Goal: Task Accomplishment & Management: Use online tool/utility

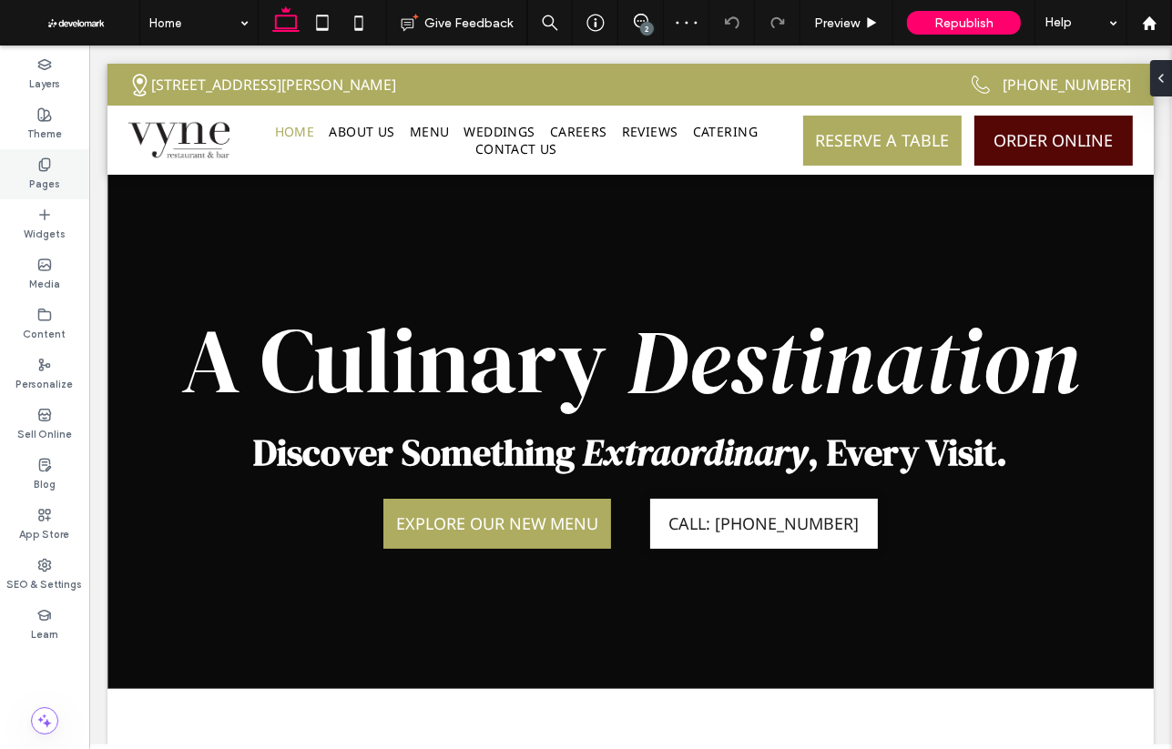
click at [44, 165] on icon at bounding box center [44, 165] width 15 height 15
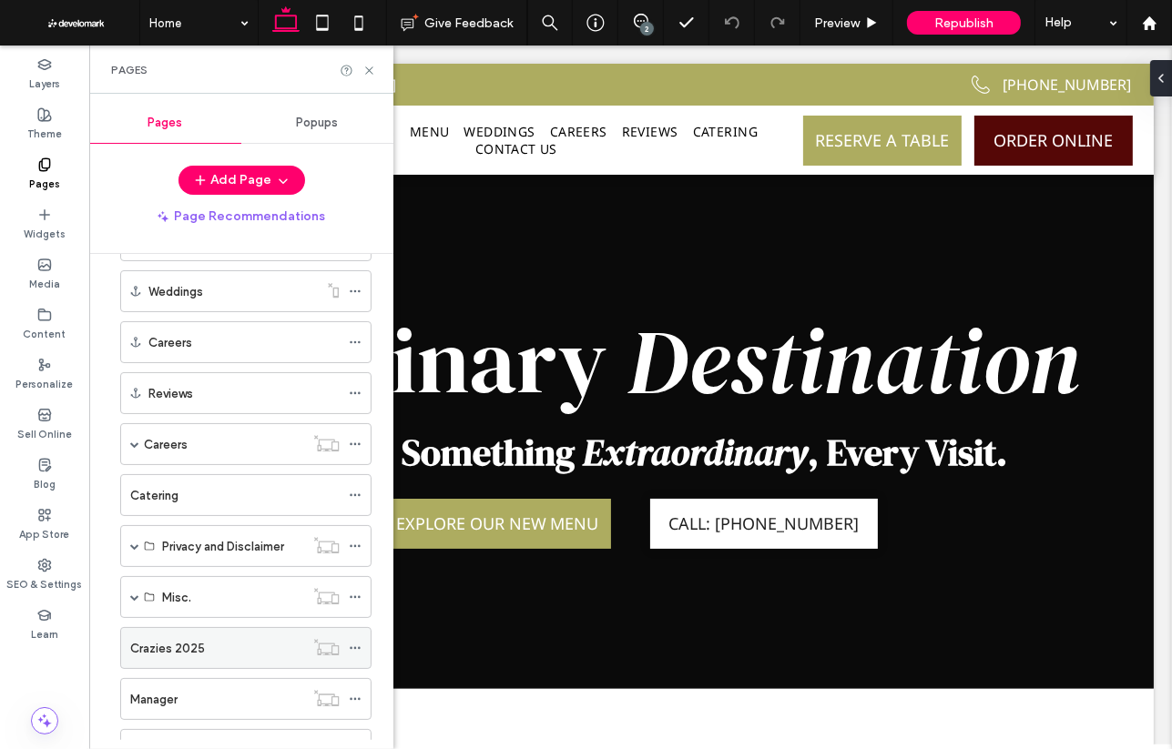
scroll to position [219, 0]
click at [231, 638] on div "Crazies 2025" at bounding box center [217, 647] width 174 height 19
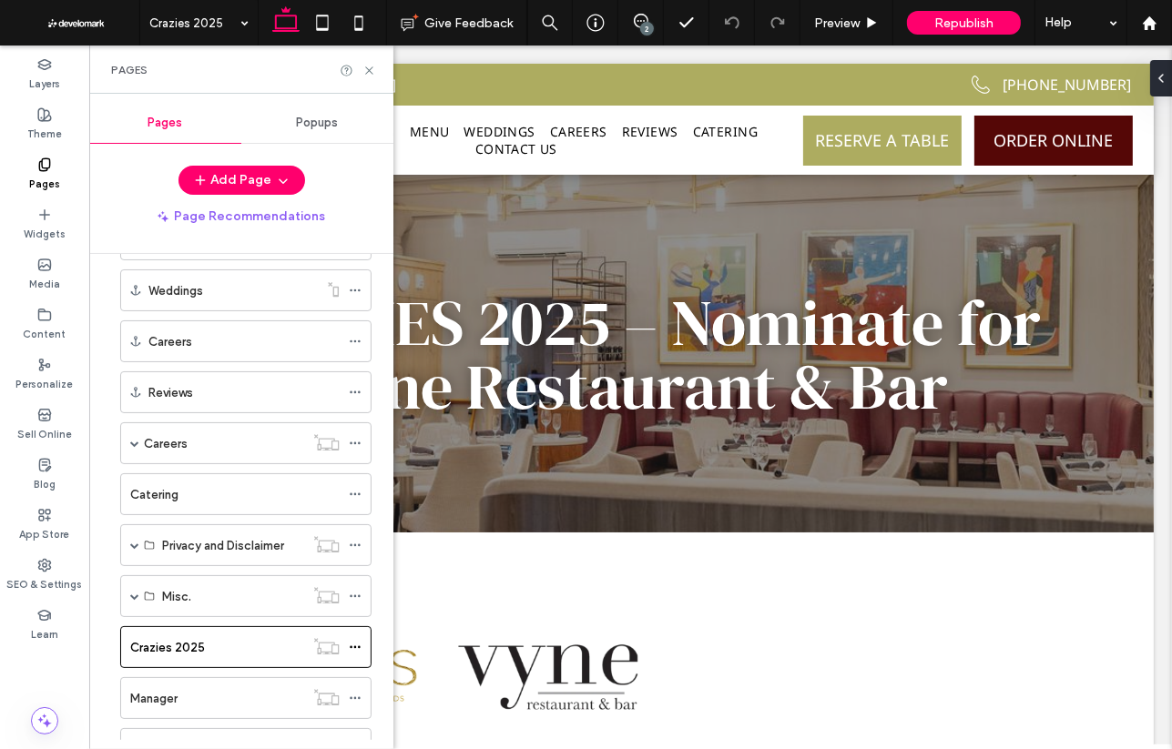
scroll to position [0, 0]
click at [378, 68] on div "Pages" at bounding box center [241, 70] width 304 height 48
drag, startPoint x: 369, startPoint y: 69, endPoint x: 279, endPoint y: 25, distance: 100.6
click at [369, 69] on use at bounding box center [368, 69] width 7 height 7
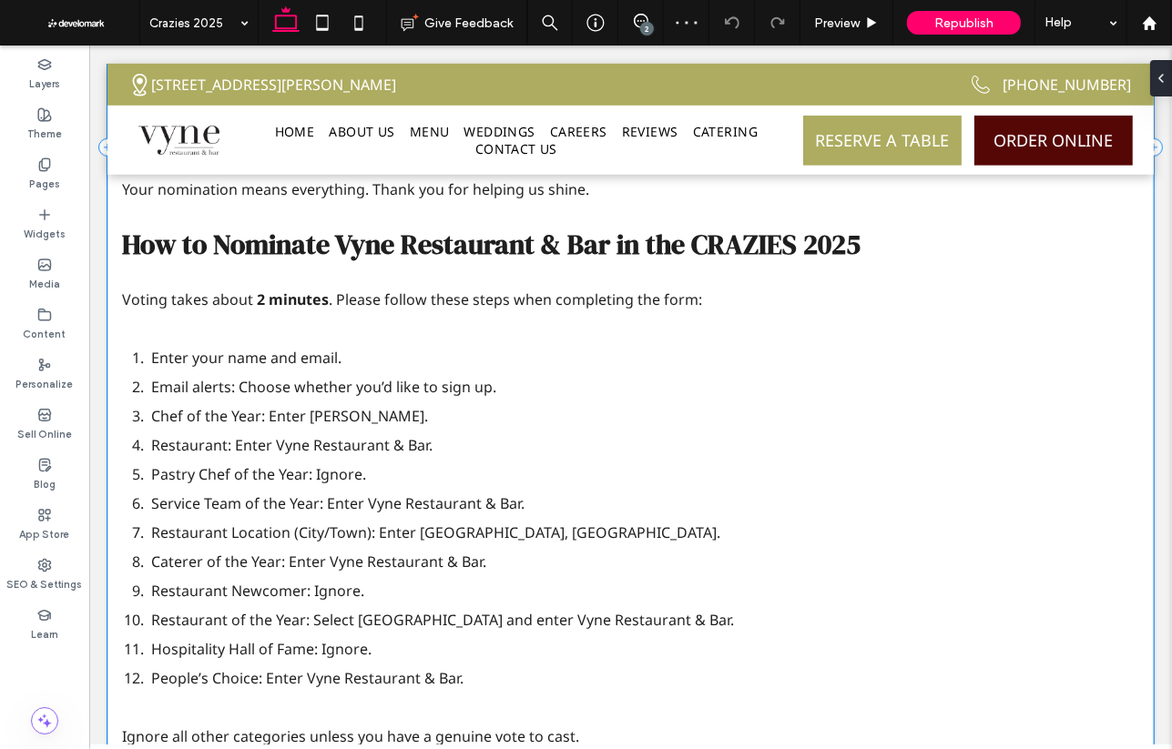
scroll to position [1166, 0]
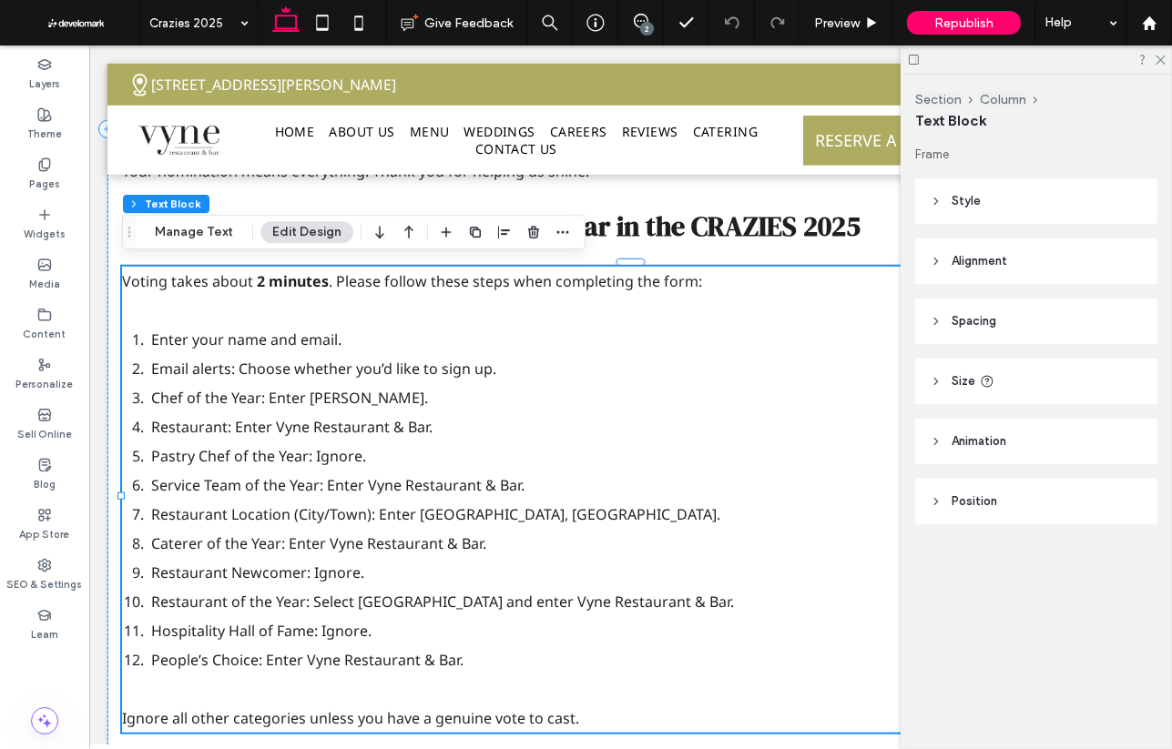
click at [338, 611] on li "Restaurant of the Year: Select [GEOGRAPHIC_DATA] and enter Vyne Restaurant & Ba…" at bounding box center [644, 601] width 988 height 29
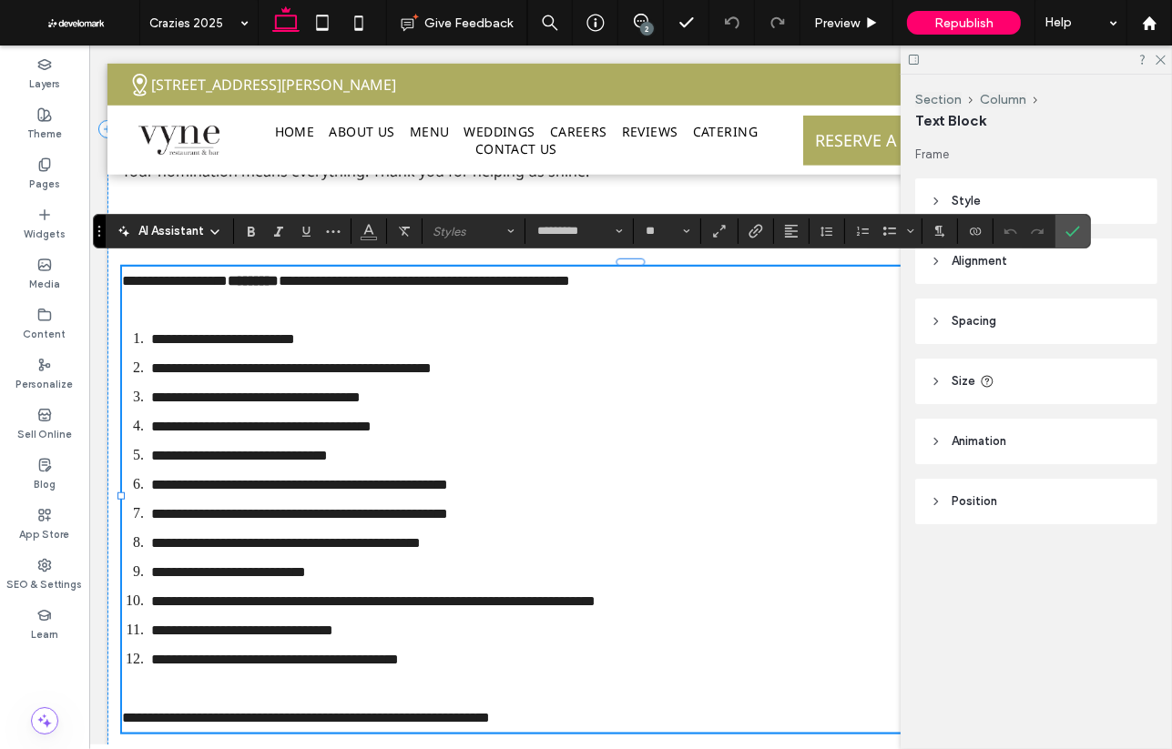
click at [360, 599] on span "**********" at bounding box center [372, 602] width 444 height 14
drag, startPoint x: 355, startPoint y: 601, endPoint x: 413, endPoint y: 604, distance: 57.4
click at [413, 604] on span "**********" at bounding box center [372, 602] width 444 height 14
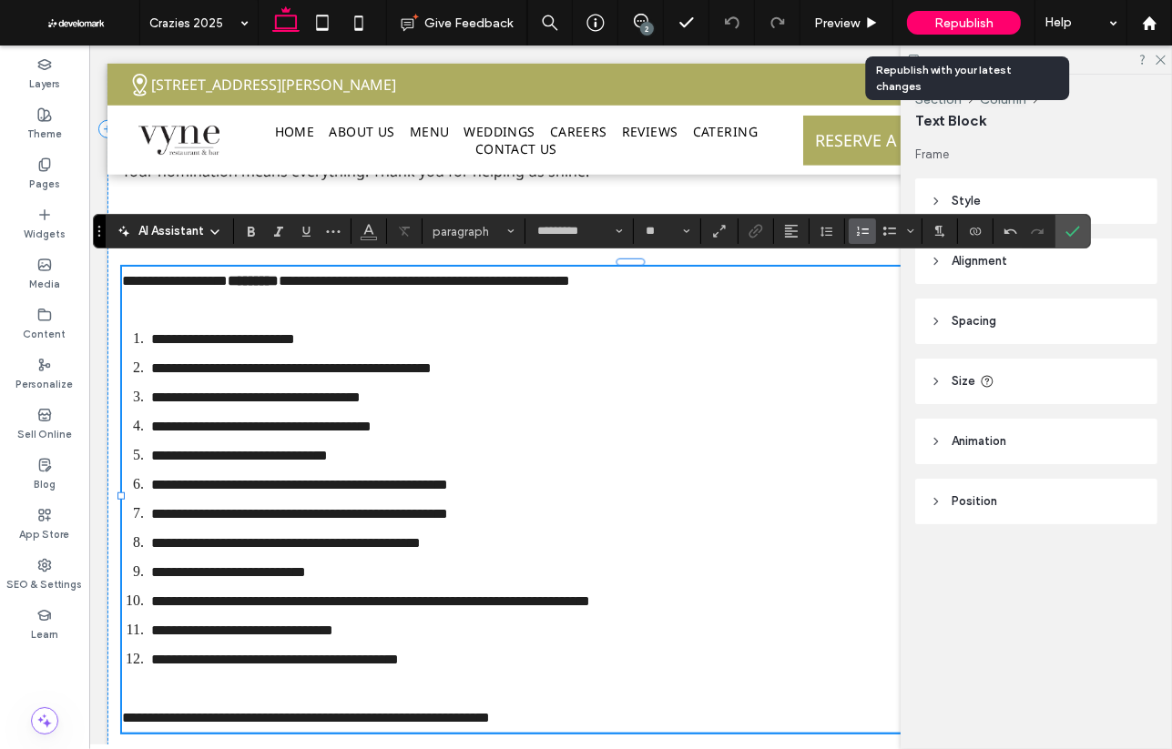
click at [964, 13] on div "Republish" at bounding box center [964, 23] width 114 height 24
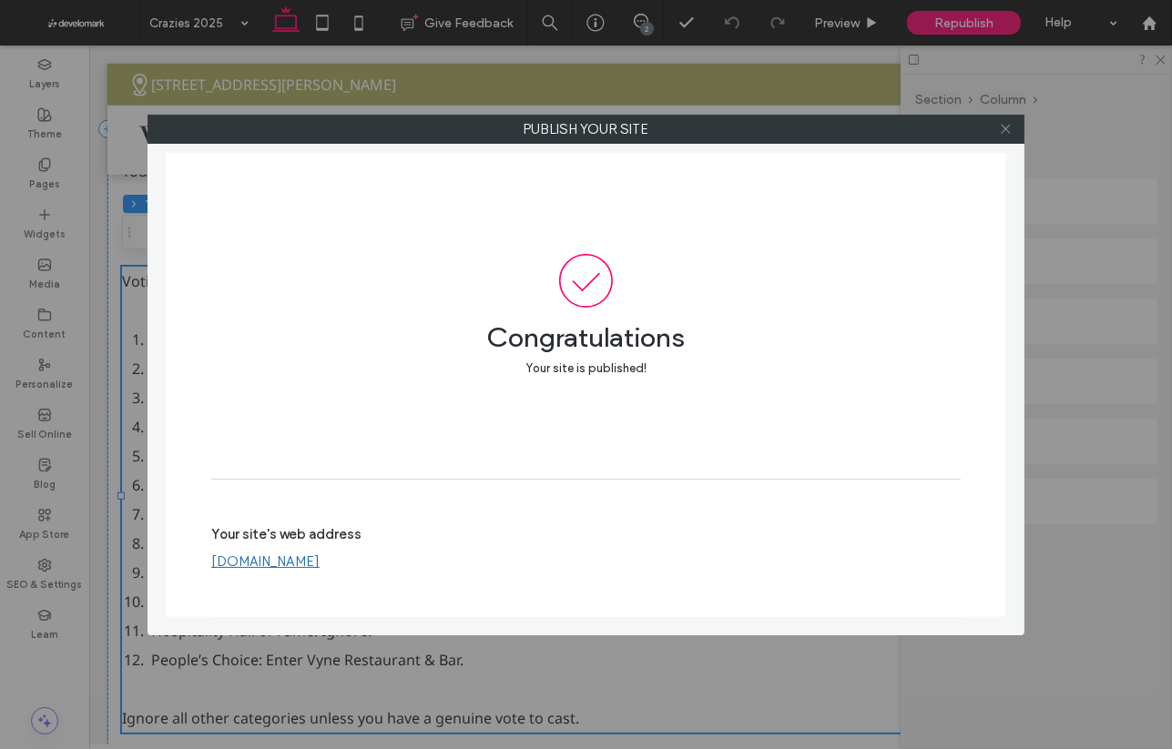
click at [1004, 127] on use at bounding box center [1005, 129] width 9 height 9
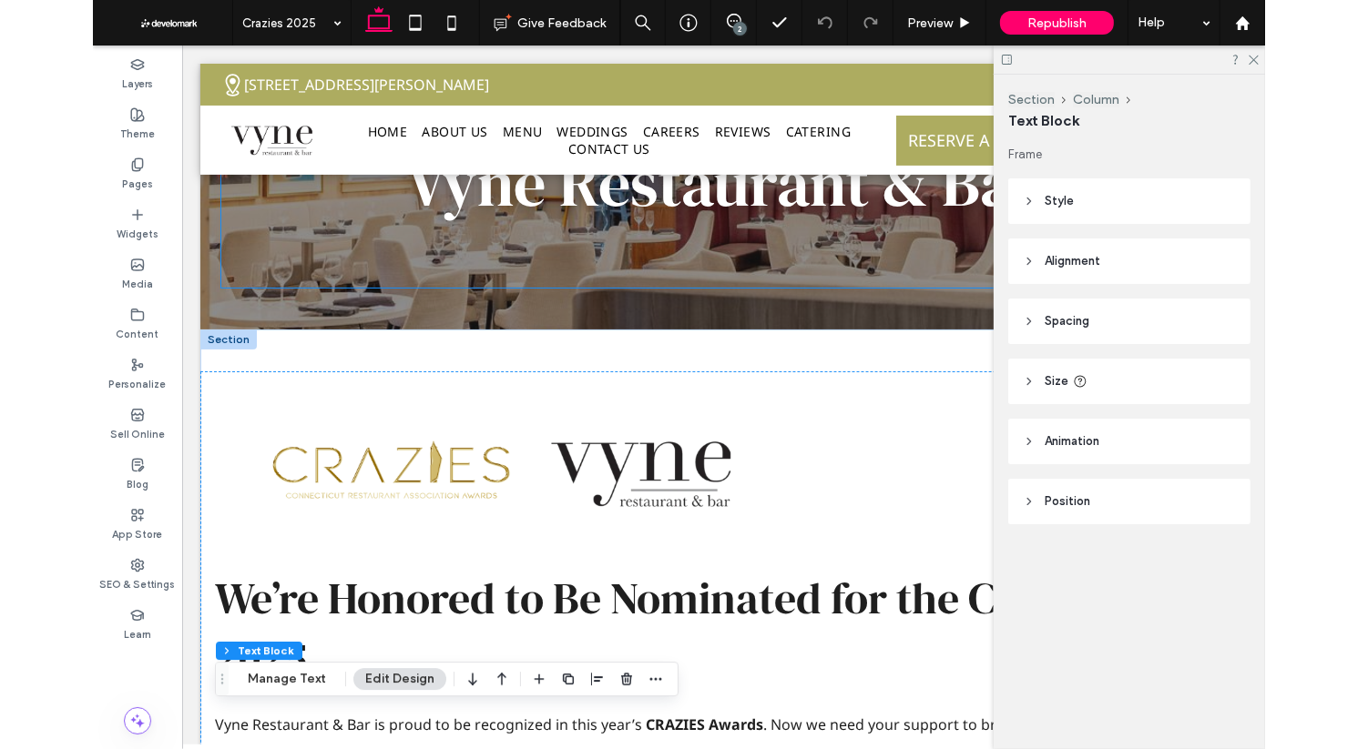
scroll to position [0, 0]
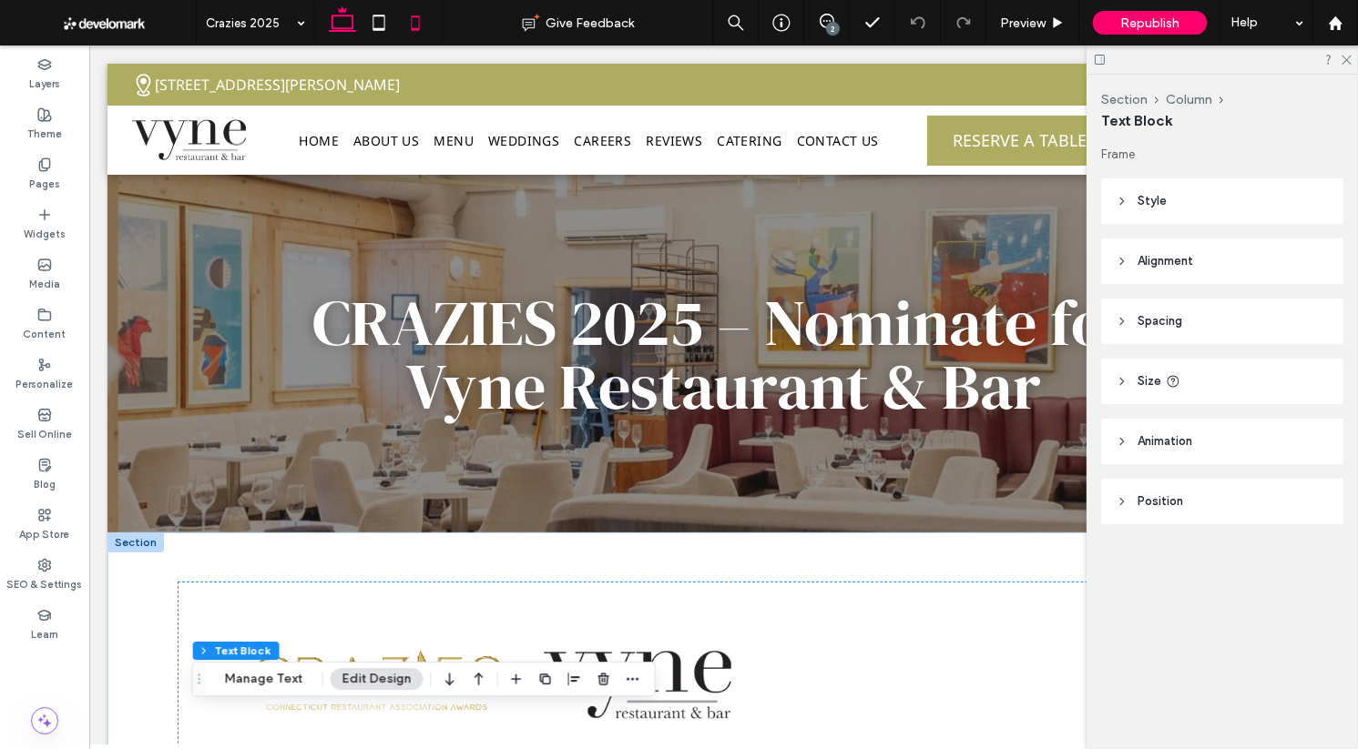
click at [414, 21] on icon at bounding box center [415, 23] width 36 height 36
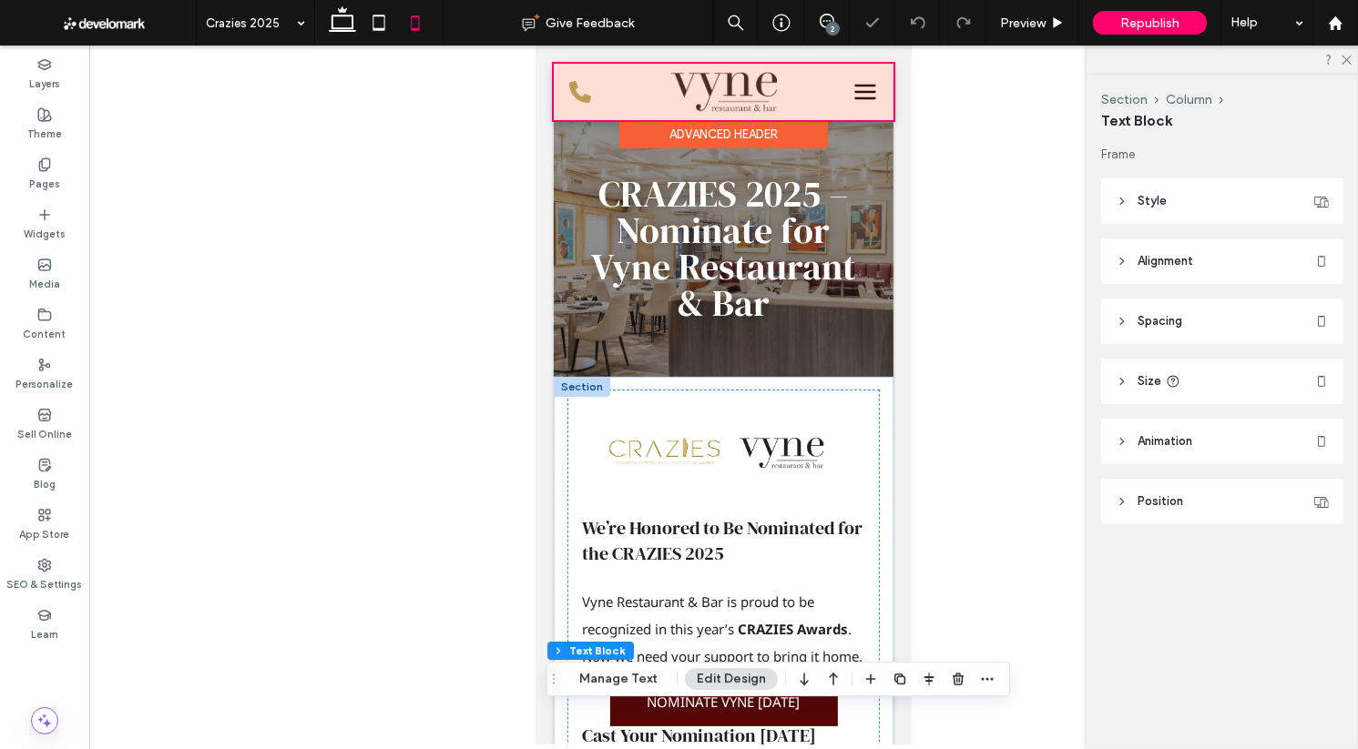
click at [868, 100] on div at bounding box center [723, 92] width 340 height 56
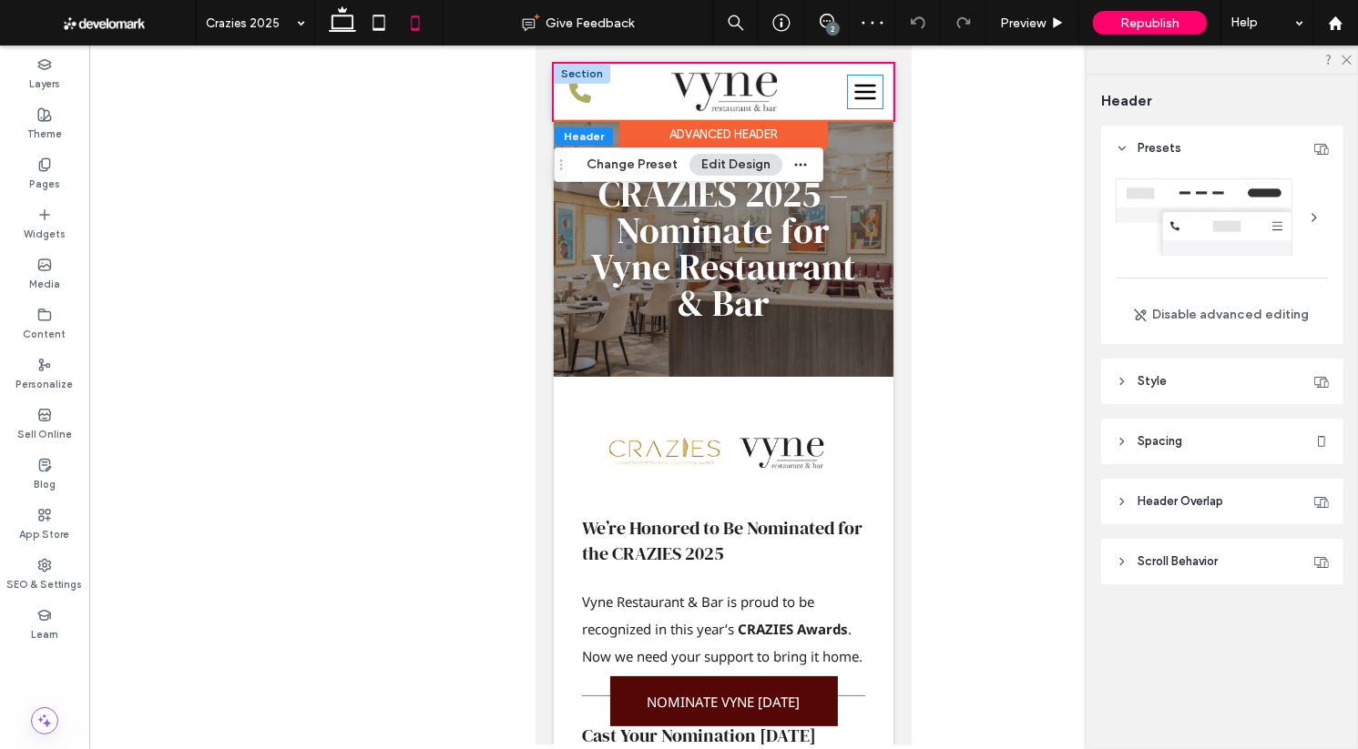
click at [862, 96] on icon at bounding box center [864, 91] width 35 height 25
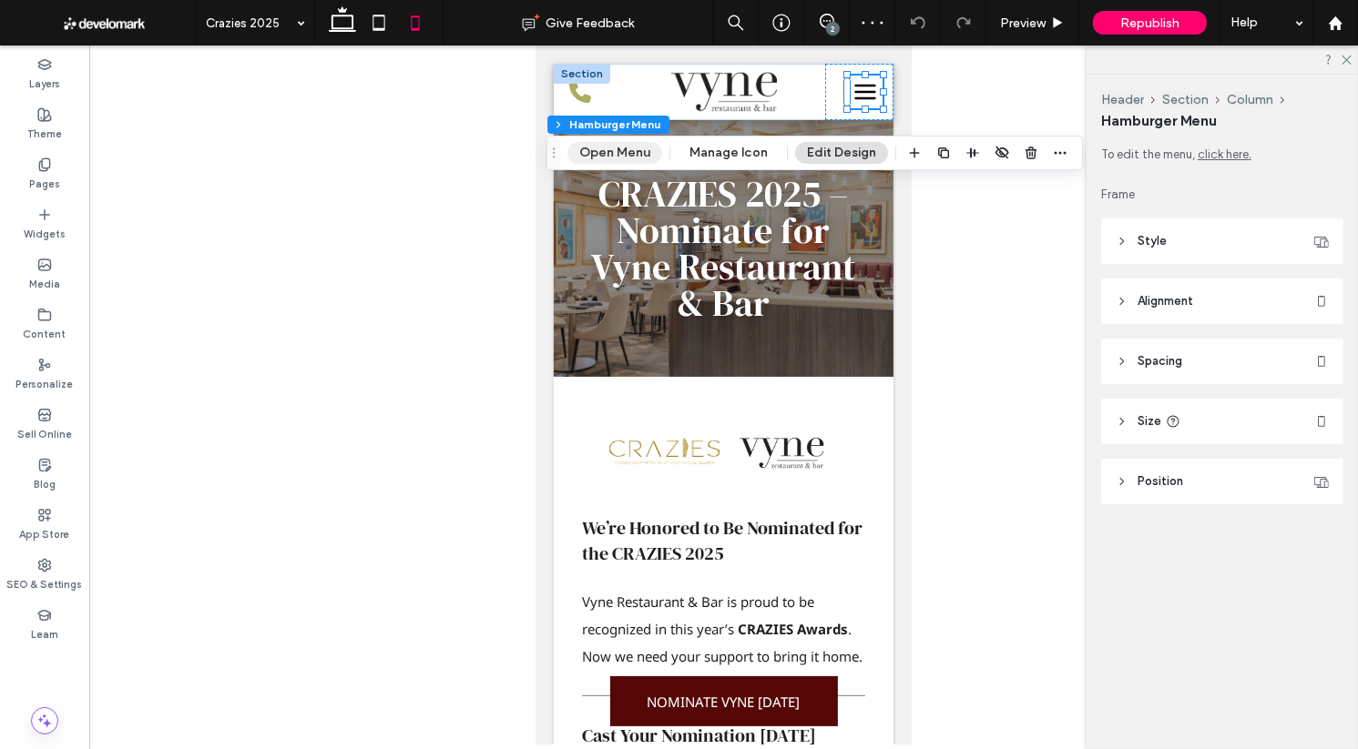
click at [625, 158] on button "Open Menu" at bounding box center [614, 153] width 95 height 22
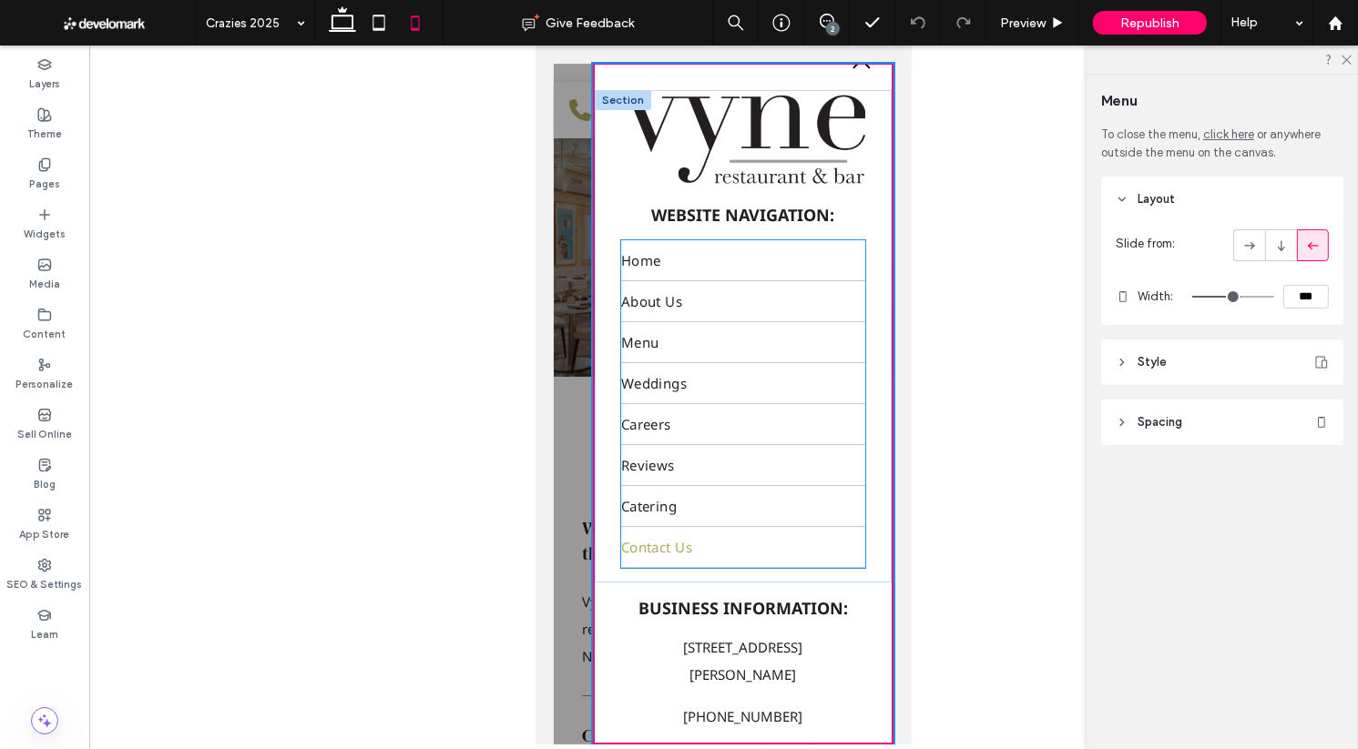
scroll to position [63, 0]
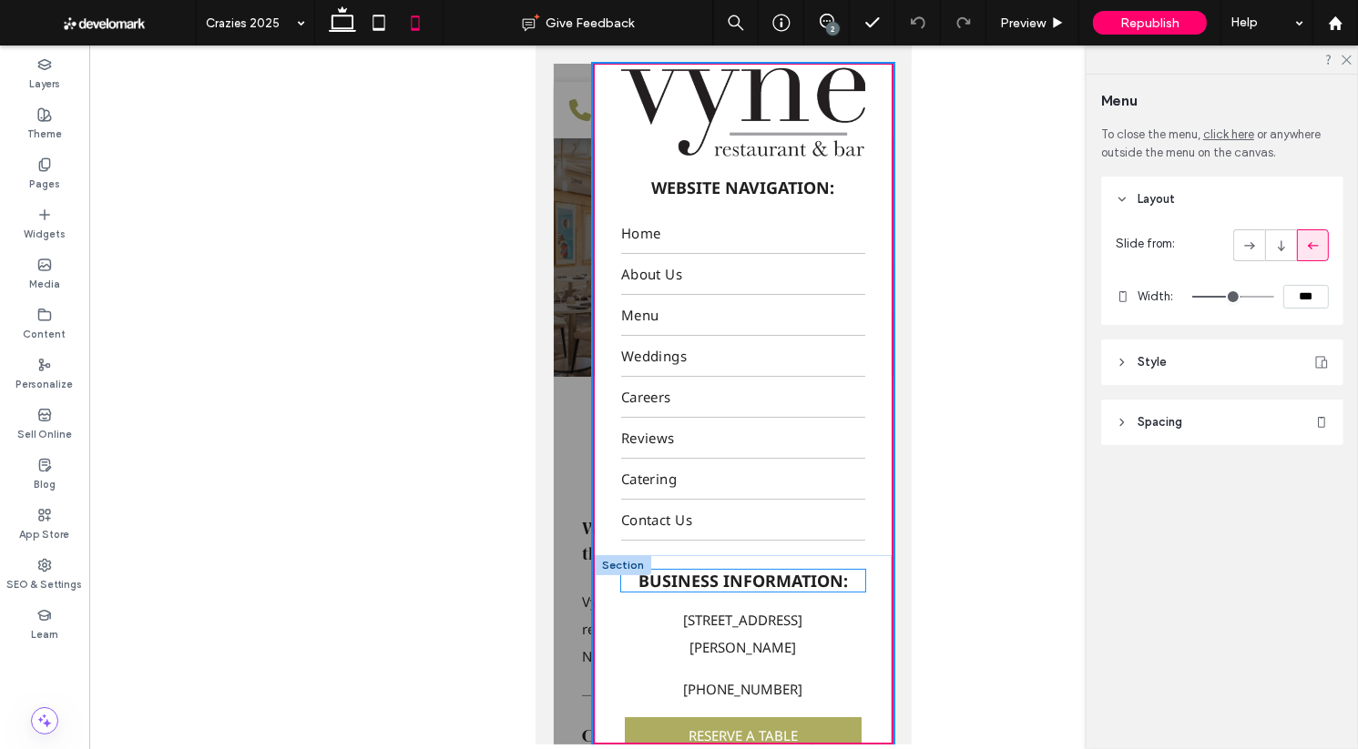
click at [755, 587] on span "BUSINESS INFORMATION:" at bounding box center [741, 581] width 209 height 22
click at [755, 587] on span "BUSINESS INFORMATION:" at bounding box center [741, 582] width 209 height 22
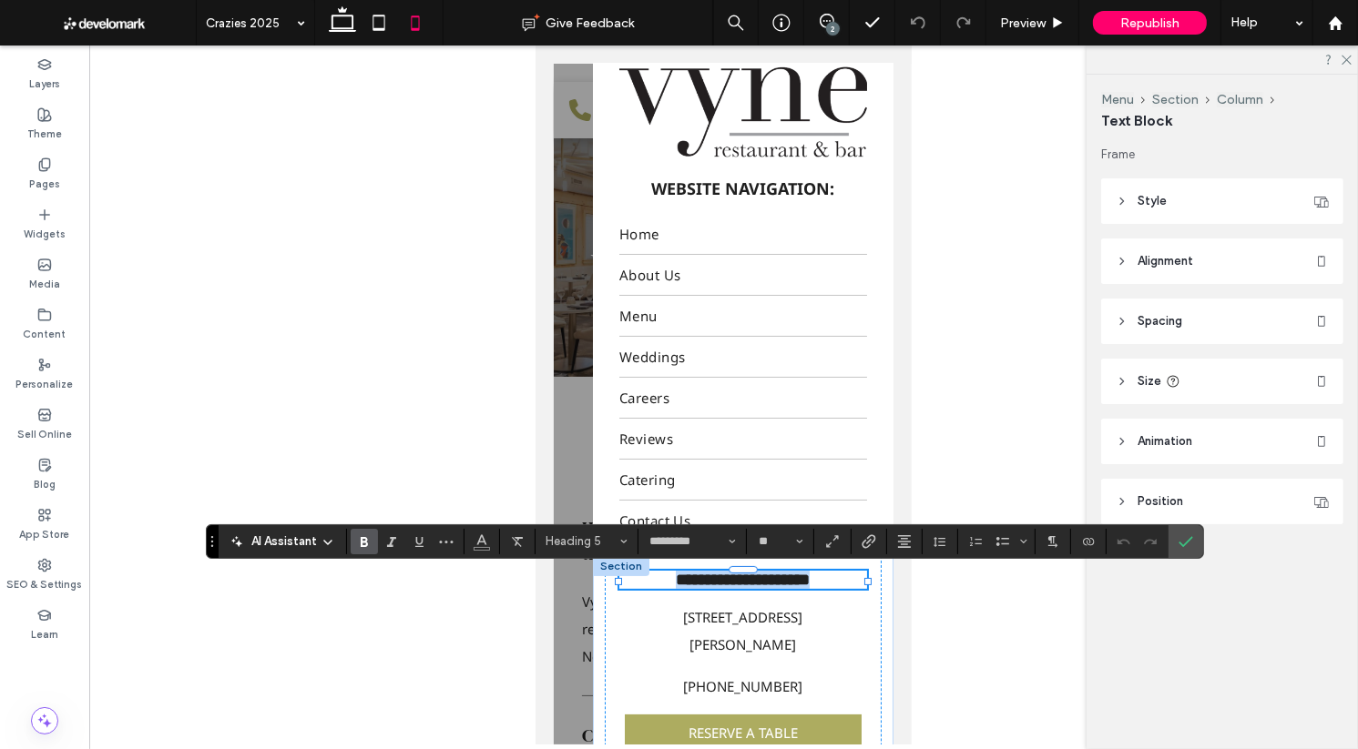
click at [755, 587] on span "**********" at bounding box center [742, 580] width 134 height 16
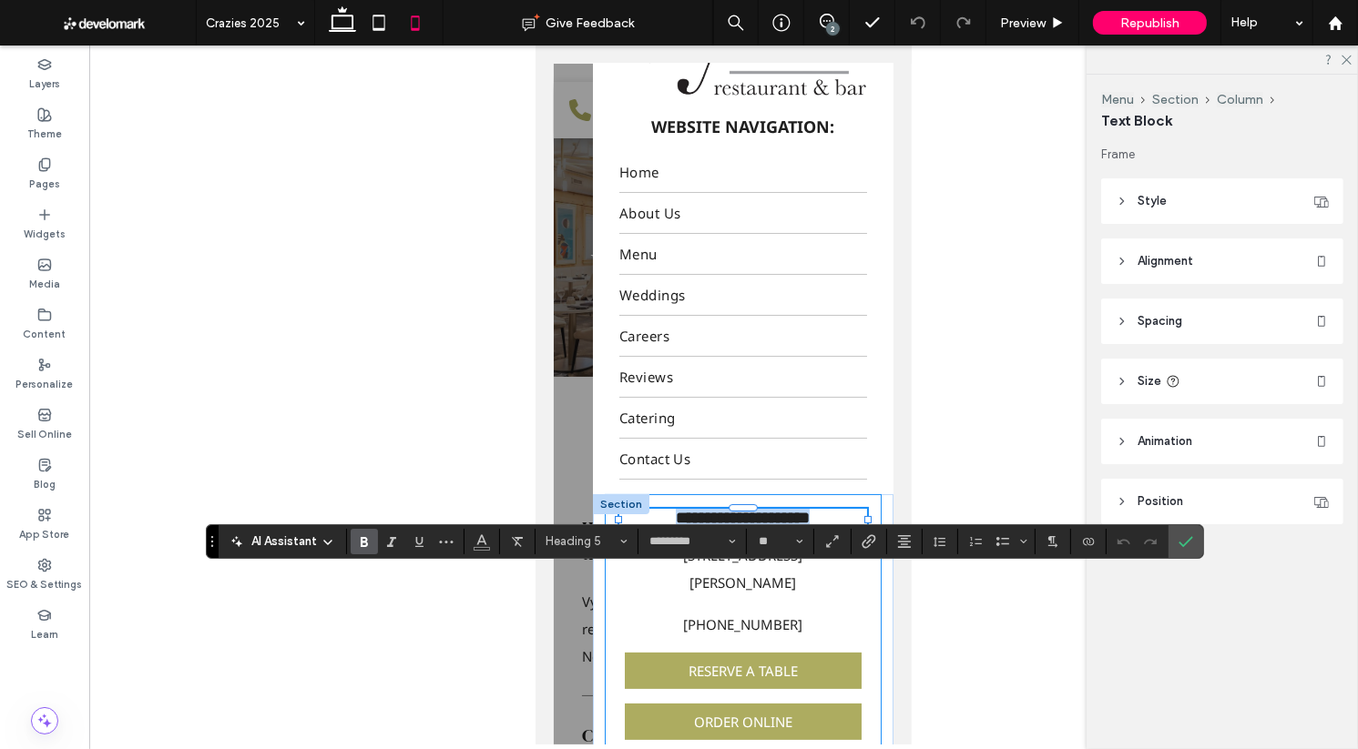
scroll to position [120, 0]
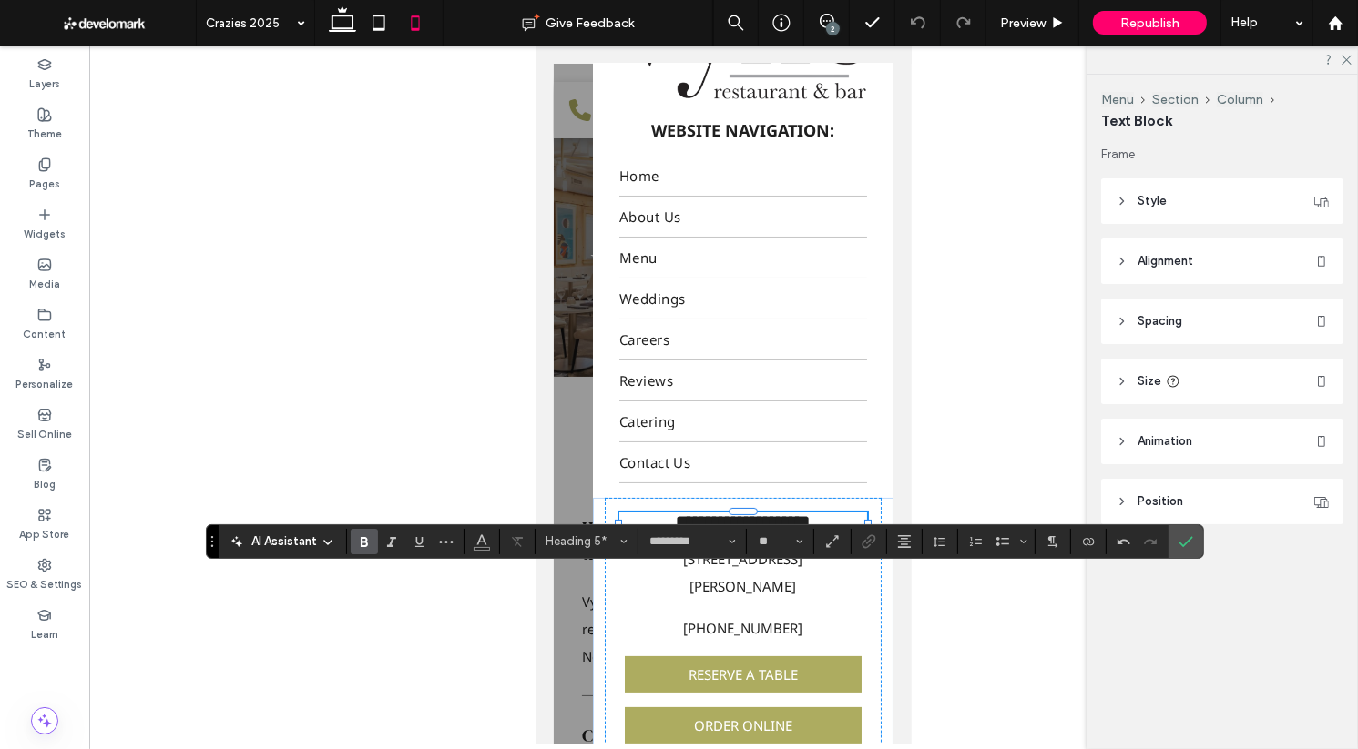
drag, startPoint x: 994, startPoint y: 621, endPoint x: 974, endPoint y: 615, distance: 21.9
click at [994, 621] on div at bounding box center [723, 395] width 1269 height 699
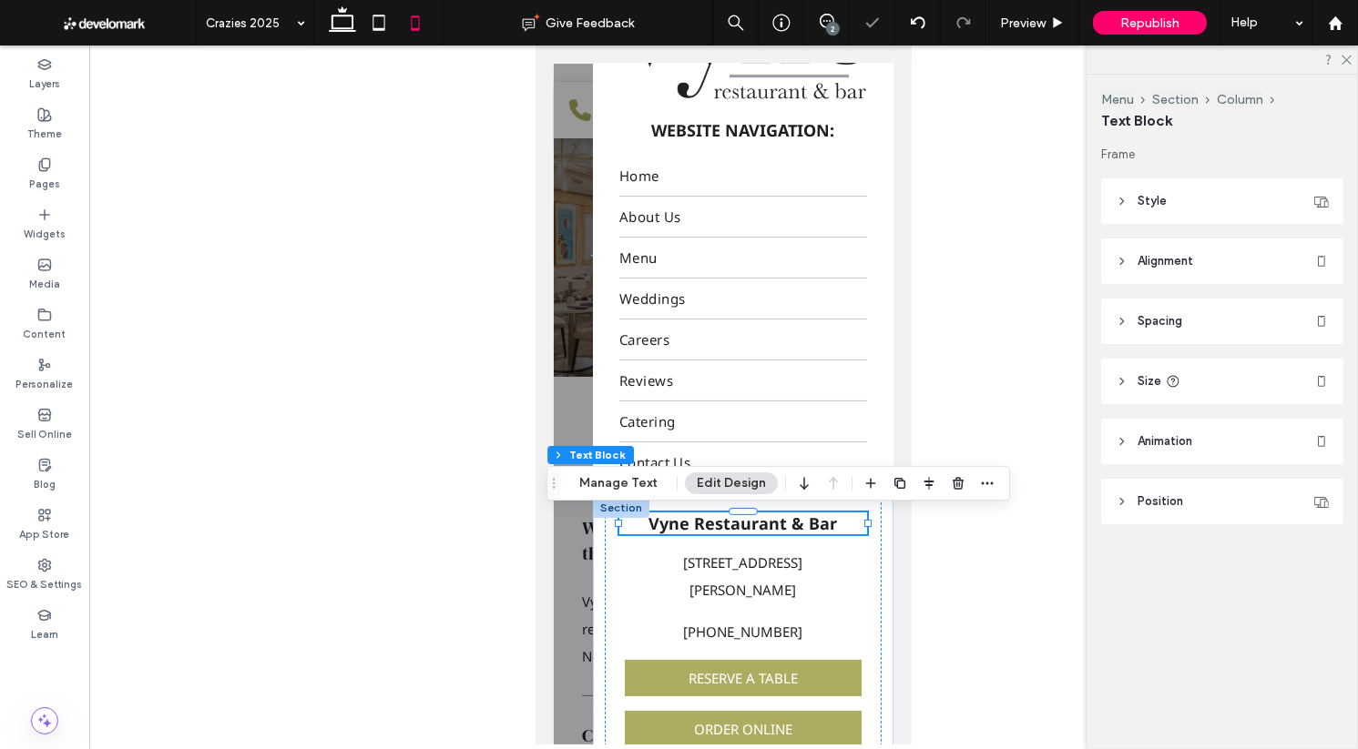
click at [785, 531] on span "Vyne Restaurant & Bar" at bounding box center [741, 524] width 189 height 22
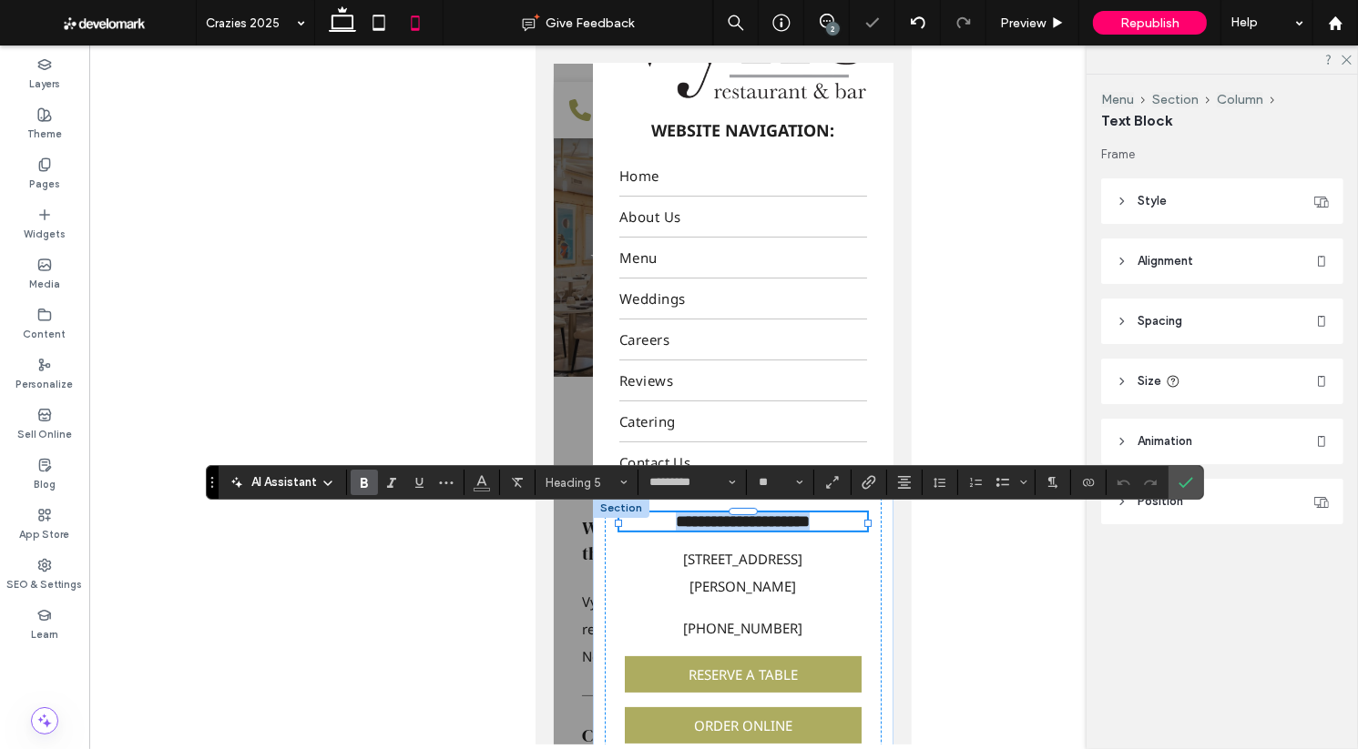
click at [785, 530] on span "**********" at bounding box center [742, 522] width 134 height 16
click at [1089, 489] on icon "Connect To Data" at bounding box center [1088, 482] width 15 height 15
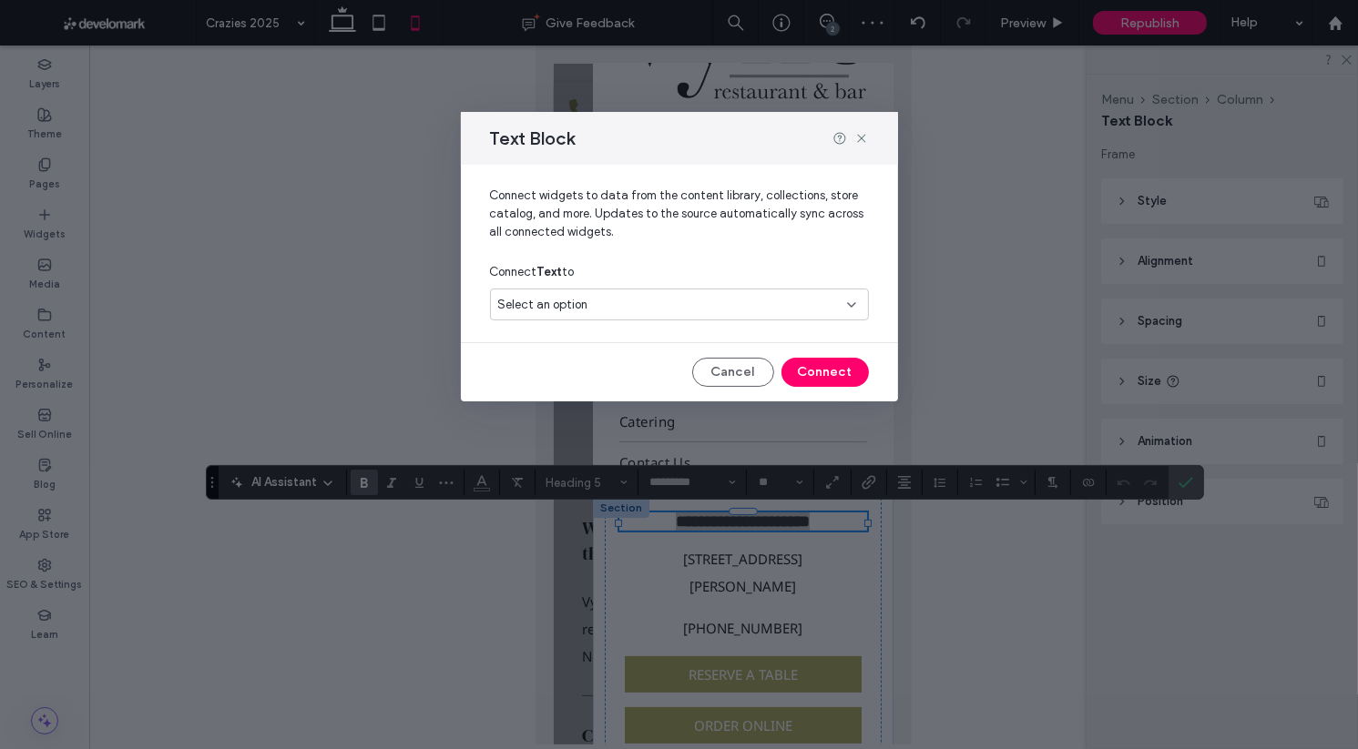
click at [657, 317] on div "Select an option" at bounding box center [679, 305] width 379 height 32
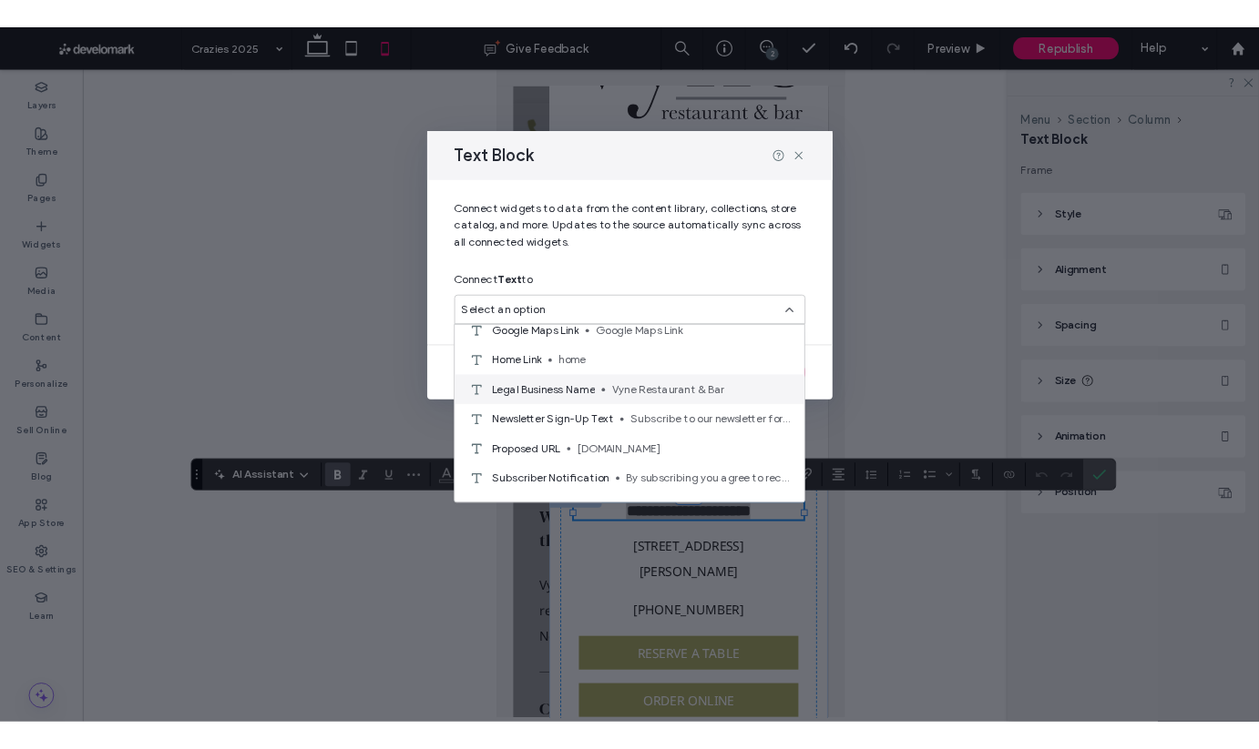
scroll to position [234, 0]
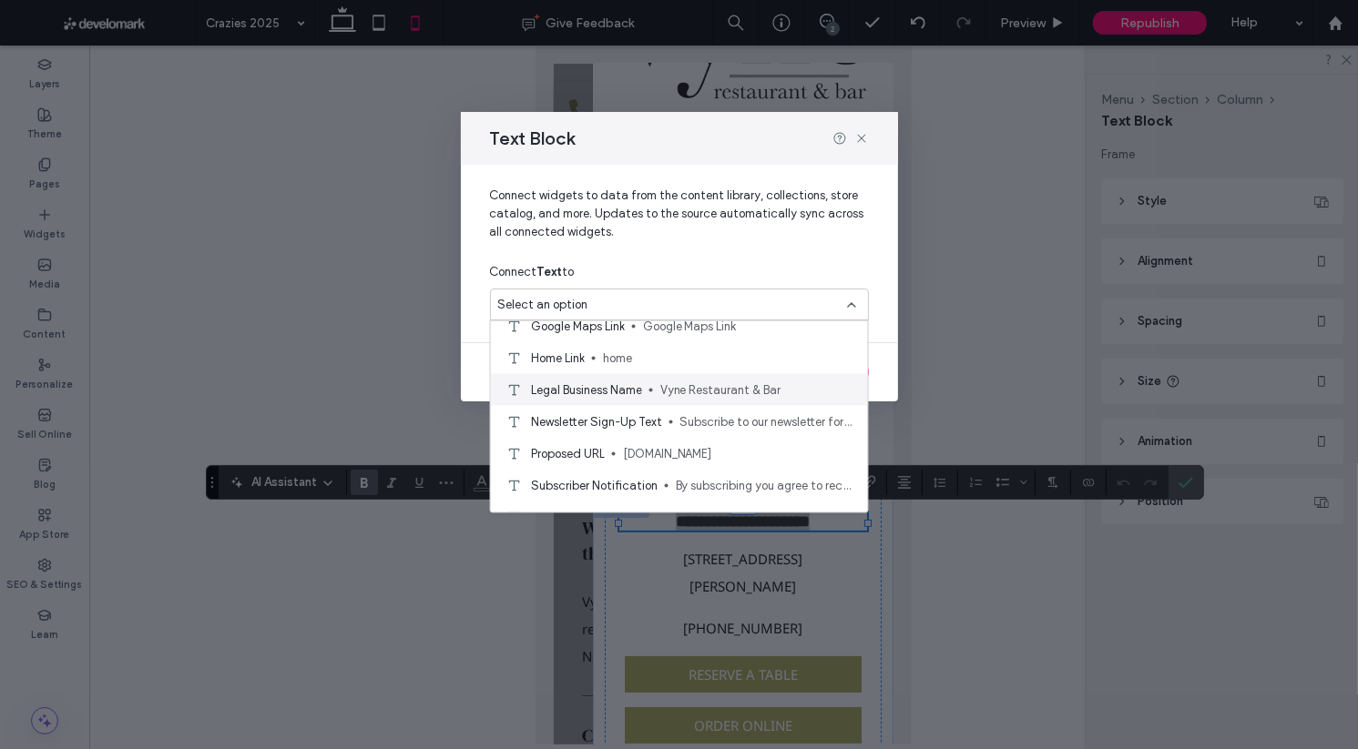
click at [692, 385] on span "Vyne Restaurant & Bar" at bounding box center [756, 390] width 193 height 18
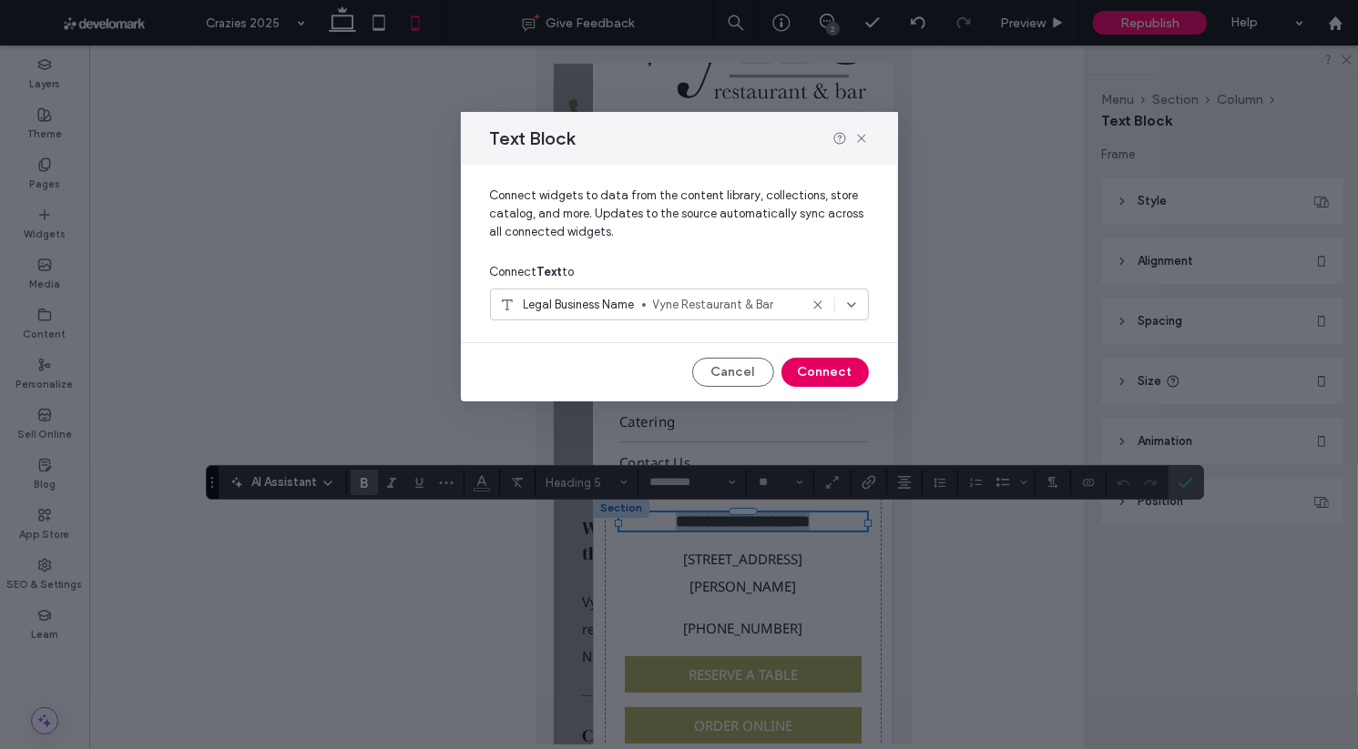
drag, startPoint x: 822, startPoint y: 369, endPoint x: 286, endPoint y: 323, distance: 538.3
click at [822, 369] on button "Connect" at bounding box center [824, 372] width 87 height 29
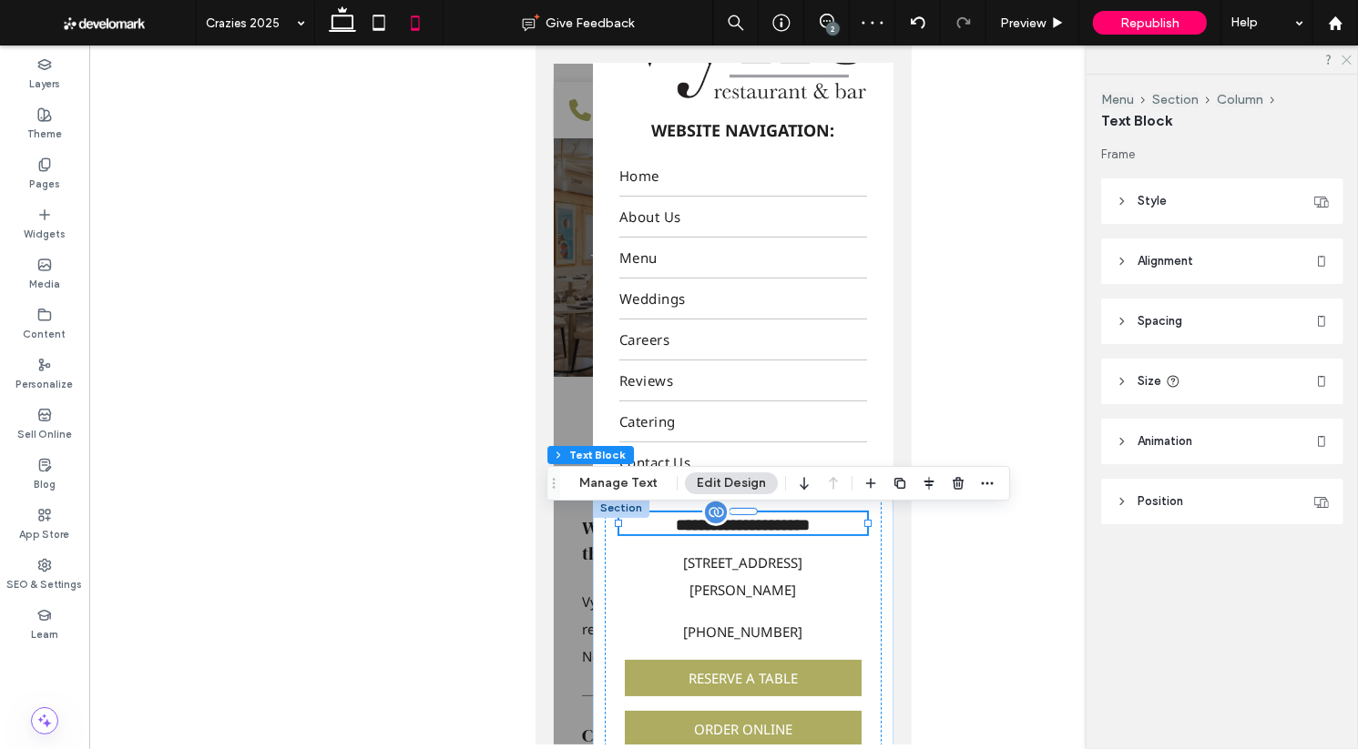
click at [1171, 62] on icon at bounding box center [1346, 59] width 12 height 12
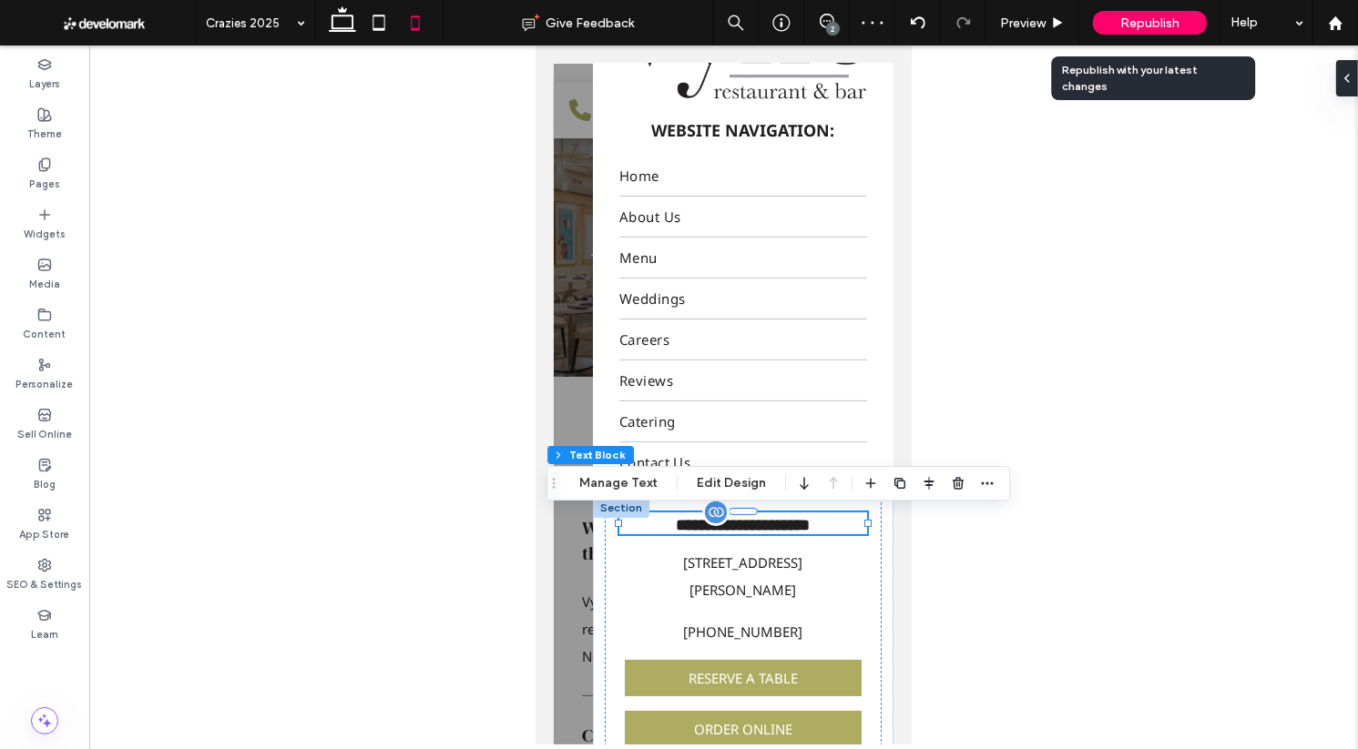
click at [1157, 27] on span "Republish" at bounding box center [1149, 22] width 59 height 15
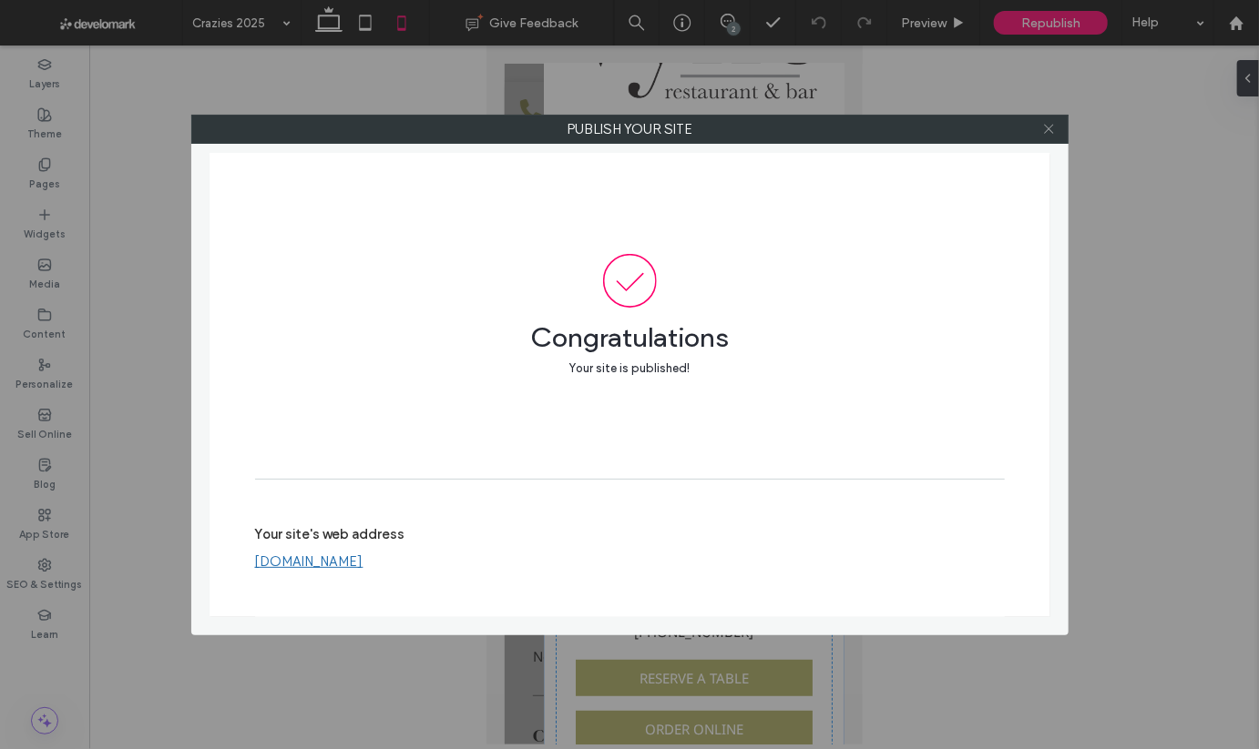
click at [1051, 125] on icon at bounding box center [1049, 129] width 14 height 14
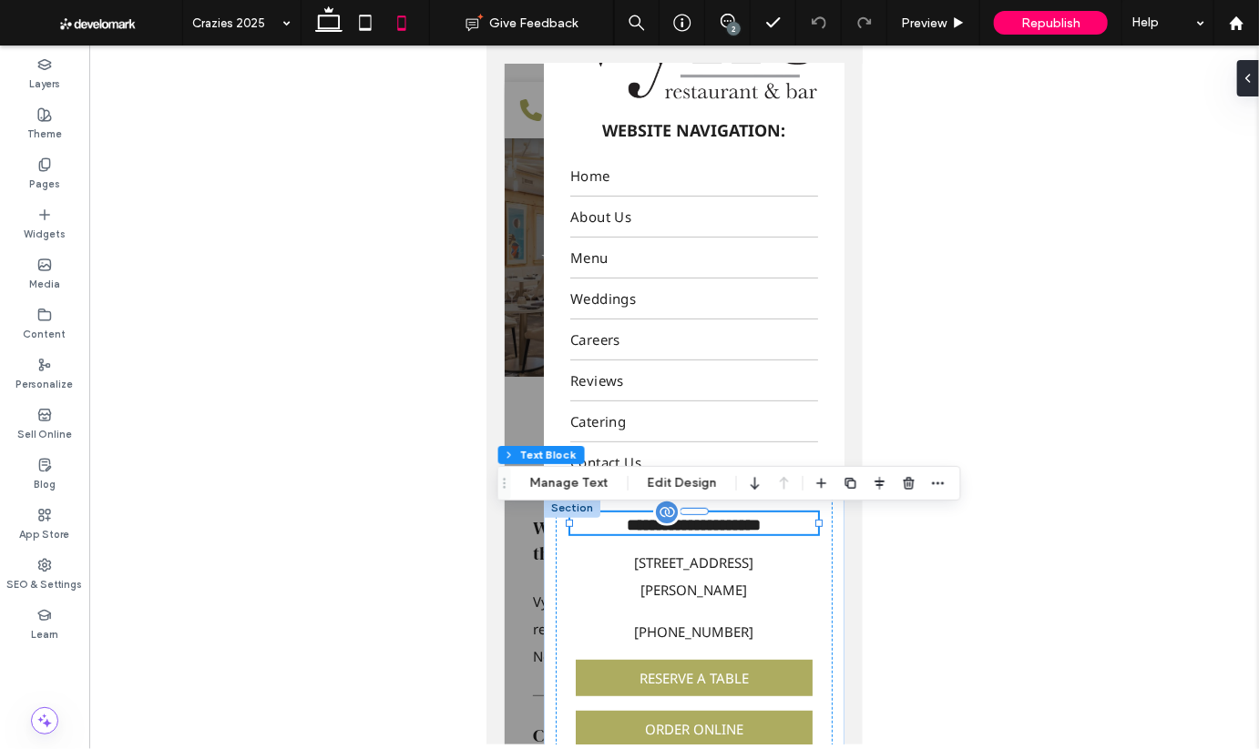
drag, startPoint x: 961, startPoint y: 267, endPoint x: 911, endPoint y: 227, distance: 64.1
click at [961, 267] on div at bounding box center [673, 395] width 1169 height 699
